Goal: Transaction & Acquisition: Register for event/course

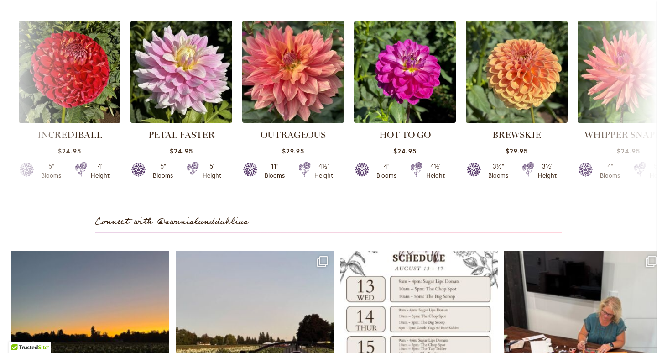
scroll to position [2674, 0]
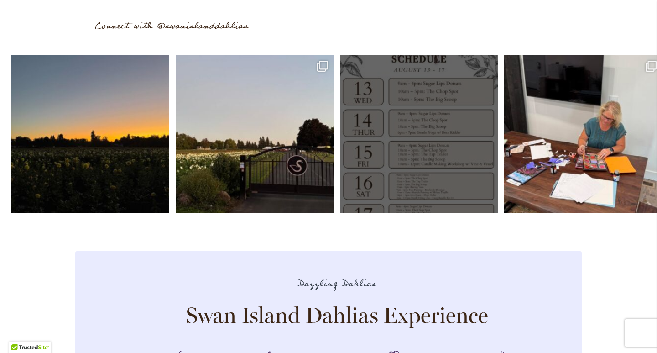
click at [416, 213] on link "Open" at bounding box center [419, 134] width 158 height 158
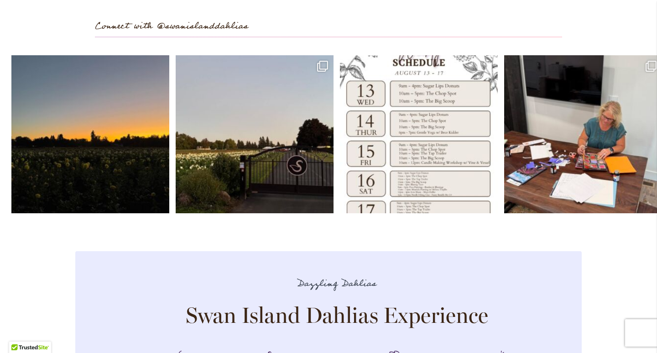
click at [423, 209] on div at bounding box center [419, 206] width 158 height 3
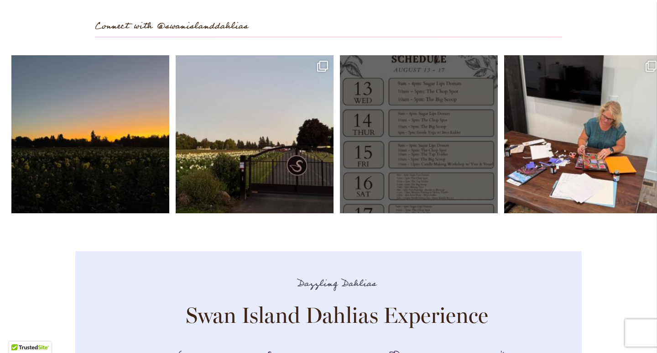
click at [424, 209] on div at bounding box center [419, 206] width 158 height 3
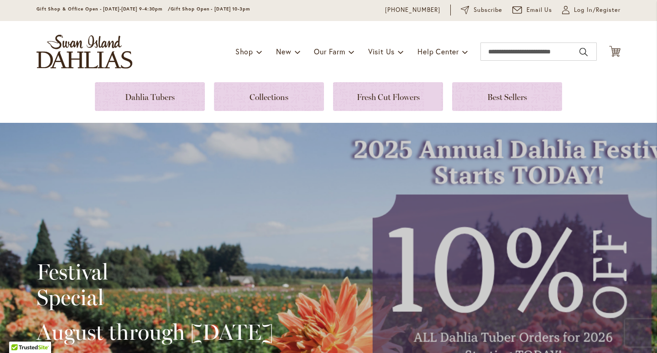
scroll to position [0, 0]
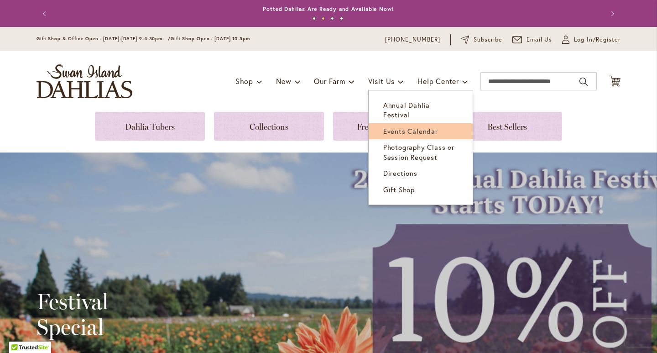
click at [393, 129] on span "Events Calendar" at bounding box center [410, 130] width 55 height 9
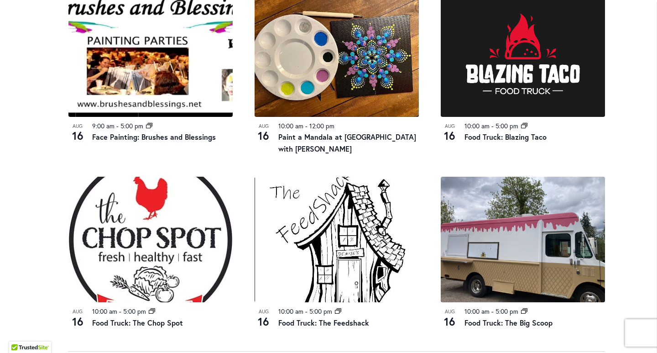
scroll to position [756, 0]
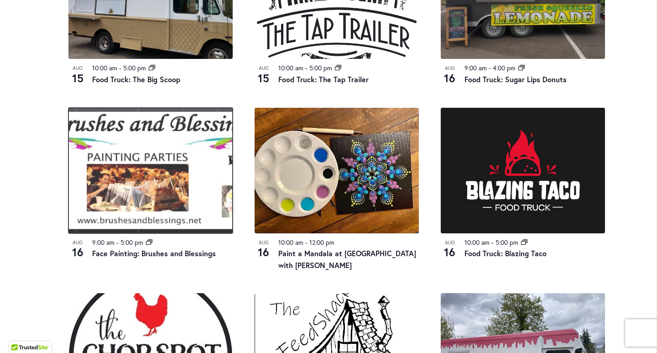
click at [140, 202] on img at bounding box center [150, 171] width 164 height 126
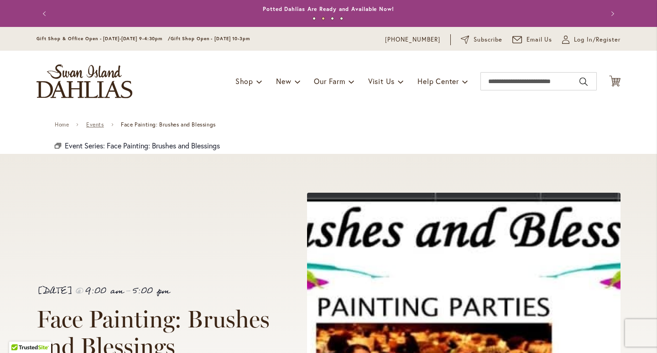
click at [94, 122] on link "Events" at bounding box center [95, 124] width 18 height 6
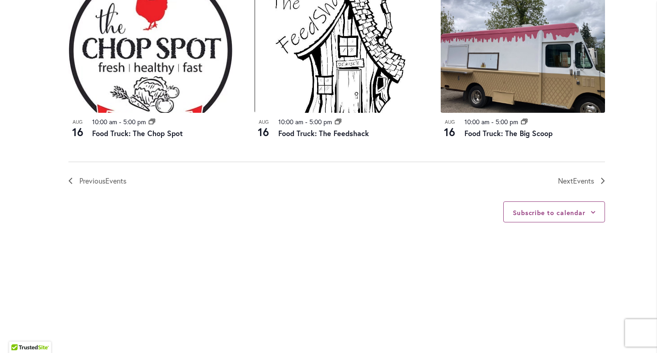
scroll to position [1049, 0]
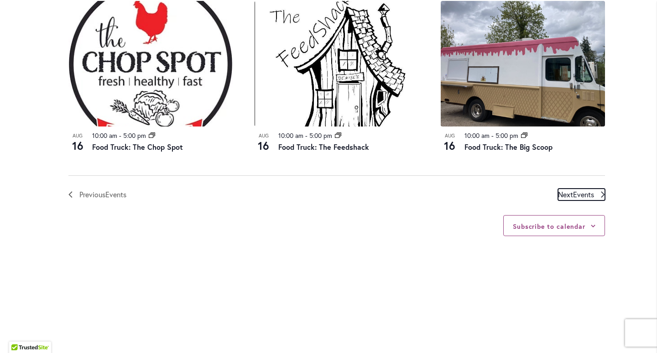
click at [598, 197] on link "Next Events" at bounding box center [581, 195] width 47 height 12
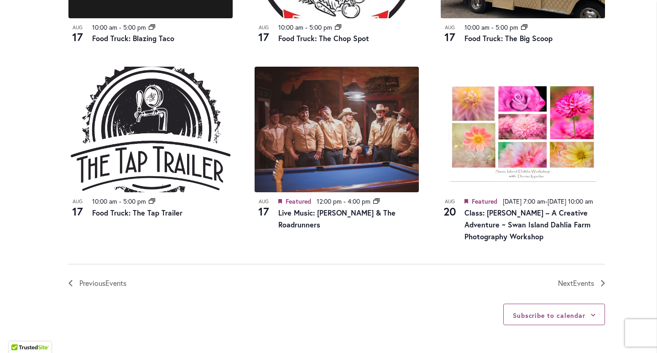
scroll to position [996, 0]
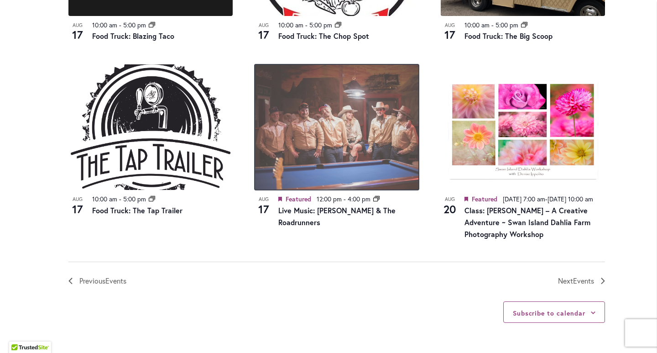
click at [341, 161] on img at bounding box center [337, 127] width 164 height 126
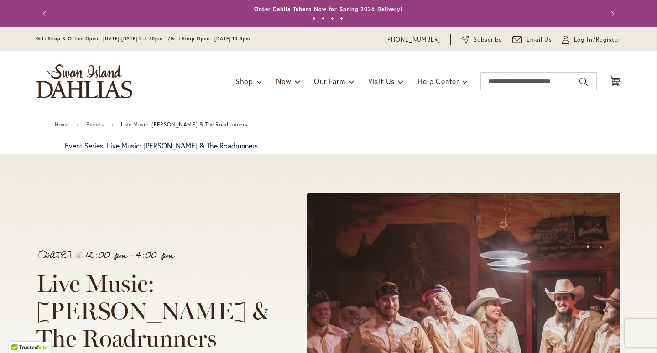
click at [502, 112] on div "Home Events Live Music: [PERSON_NAME] & The Roadrunners" at bounding box center [329, 124] width 548 height 25
